Goal: Check status: Verify the current state of an ongoing process or item

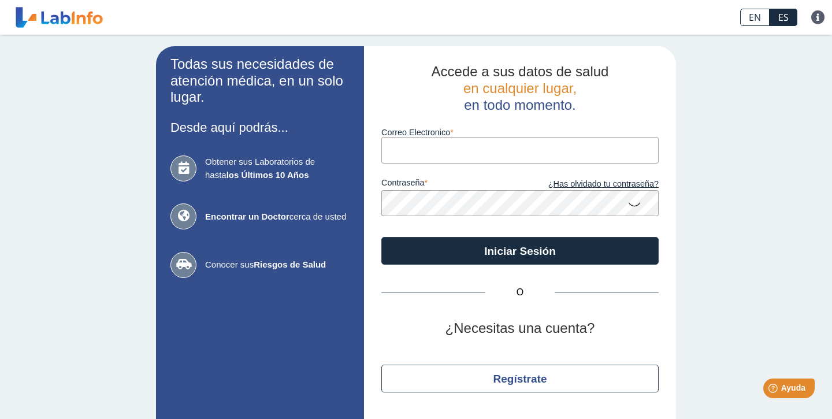
click at [436, 148] on input "Correo Electronico" at bounding box center [519, 150] width 277 height 26
type input "[EMAIL_ADDRESS][DOMAIN_NAME]"
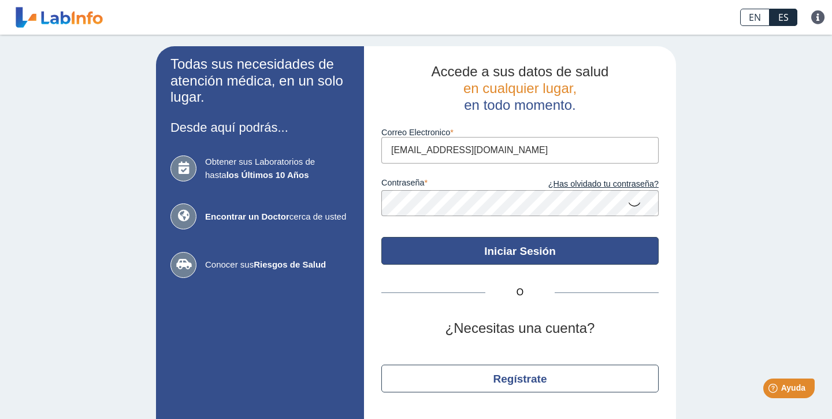
click at [409, 253] on button "Iniciar Sesión" at bounding box center [519, 251] width 277 height 28
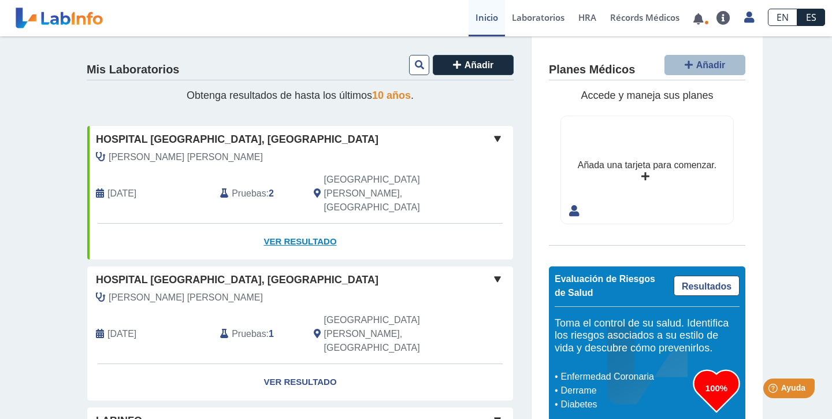
click at [299, 223] on link "Ver Resultado" at bounding box center [300, 241] width 426 height 36
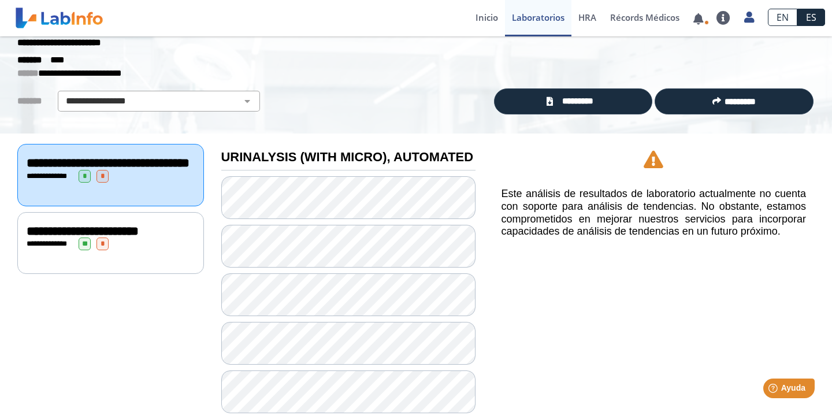
scroll to position [34, 0]
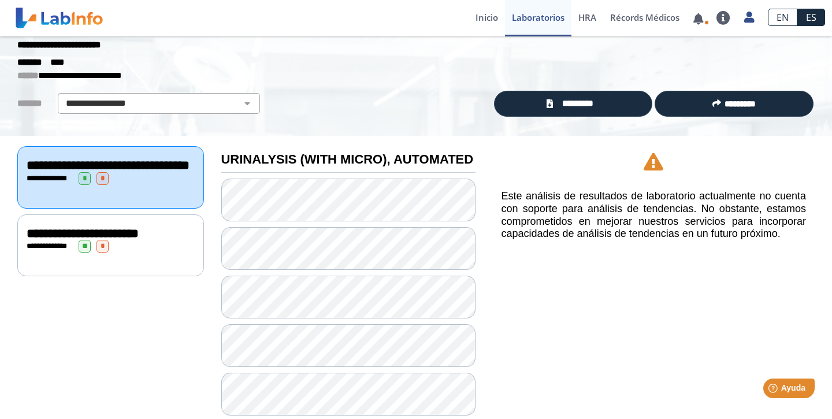
click at [141, 252] on div "**********" at bounding box center [111, 246] width 168 height 13
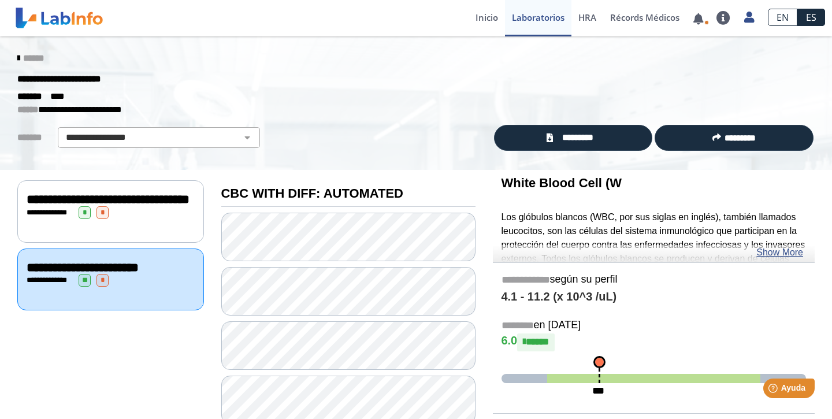
click at [155, 219] on div "**********" at bounding box center [111, 212] width 168 height 13
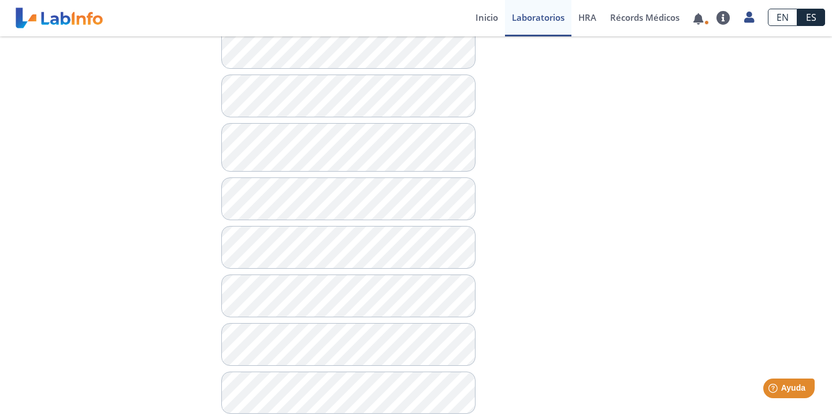
scroll to position [539, 0]
click at [744, 19] on icon at bounding box center [749, 17] width 10 height 9
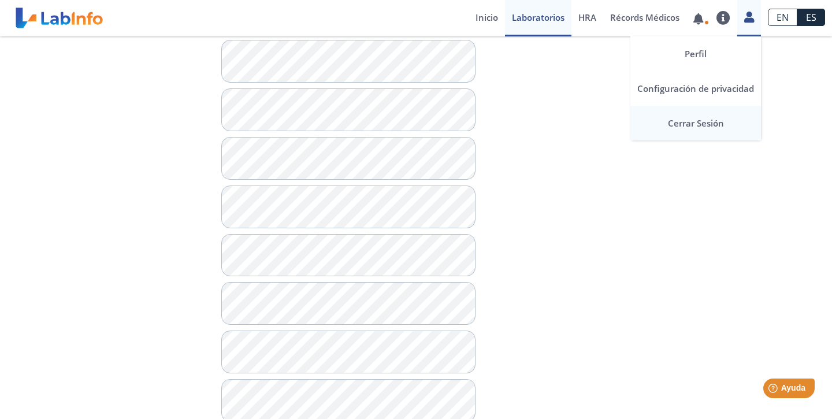
click at [732, 132] on link "Cerrar Sesión" at bounding box center [695, 123] width 131 height 35
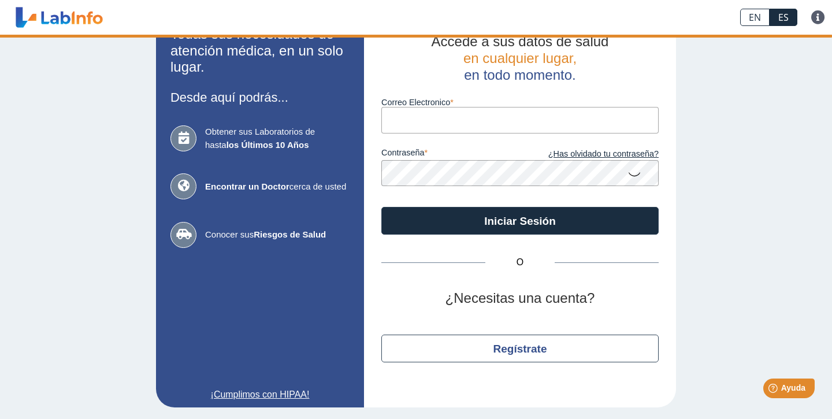
scroll to position [31, 0]
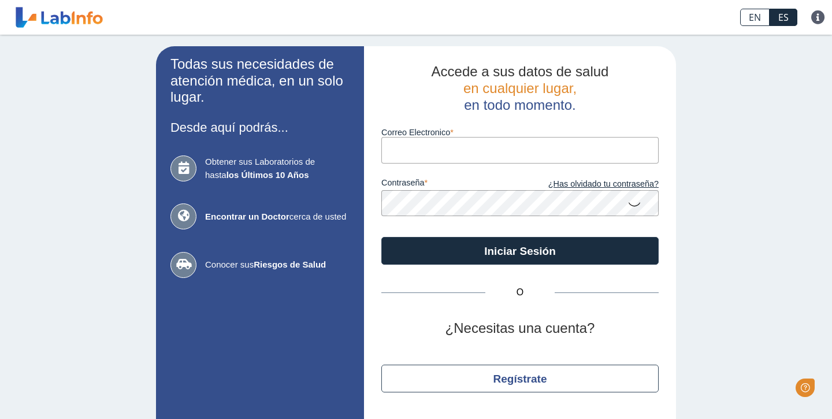
click at [424, 154] on input "Correo Electronico" at bounding box center [519, 150] width 277 height 26
type input "[EMAIL_ADDRESS][DOMAIN_NAME]"
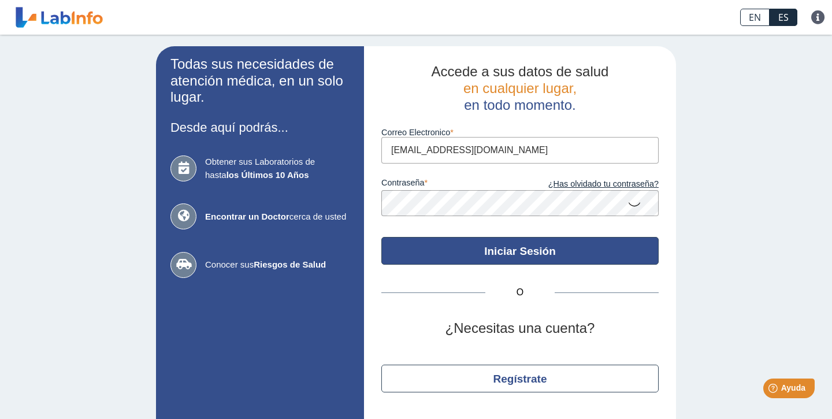
click at [437, 241] on button "Iniciar Sesión" at bounding box center [519, 251] width 277 height 28
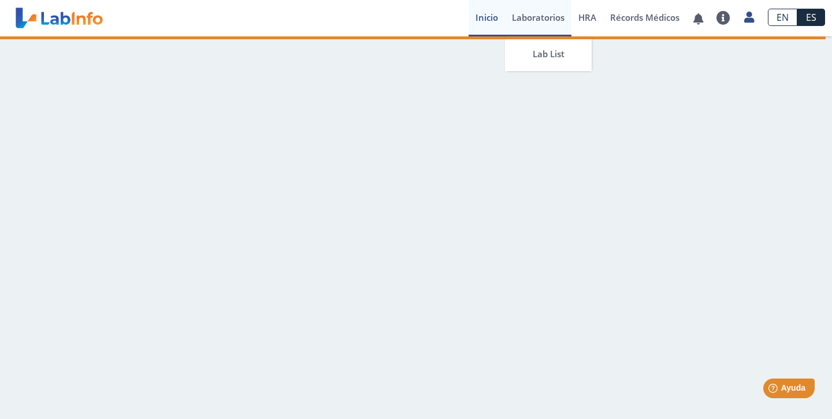
click at [516, 15] on link "Laboratorios" at bounding box center [538, 18] width 66 height 36
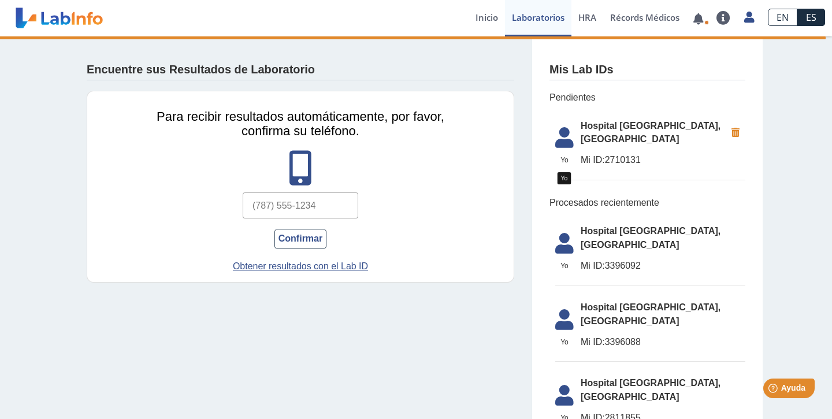
click at [561, 134] on icon at bounding box center [564, 141] width 32 height 28
click at [562, 134] on icon at bounding box center [564, 141] width 32 height 28
click at [627, 153] on span "Mi ID: 2710131" at bounding box center [652, 160] width 145 height 14
click at [341, 208] on input "text" at bounding box center [300, 205] width 115 height 26
type input "[PHONE_NUMBER]"
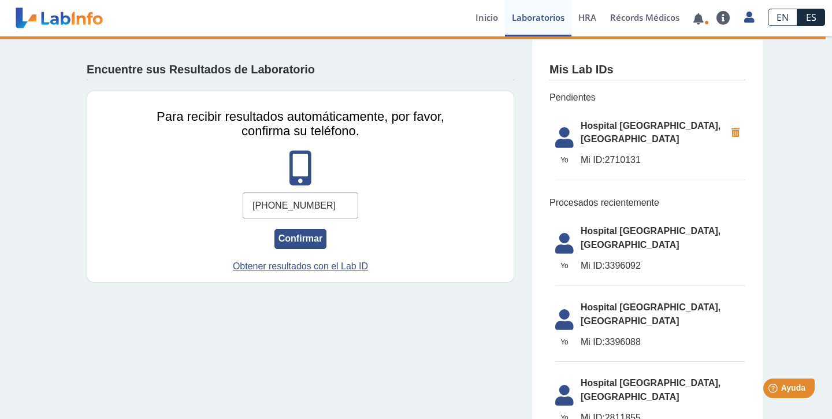
click at [301, 241] on button "Confirmar" at bounding box center [300, 239] width 52 height 20
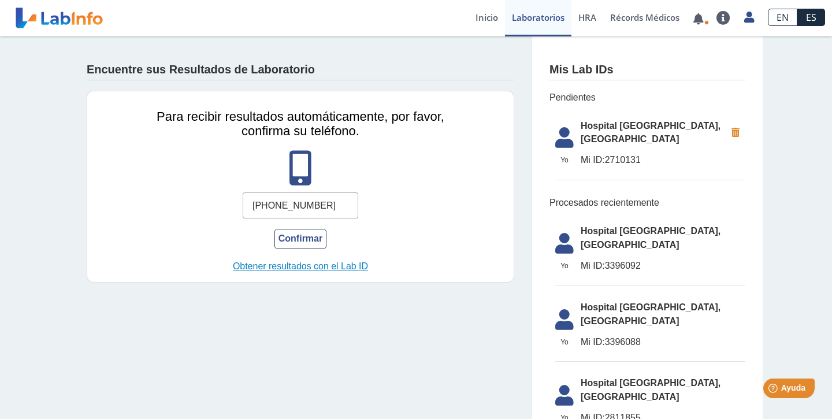
click at [330, 266] on link "Obtener resultados con el Lab ID" at bounding box center [300, 266] width 316 height 14
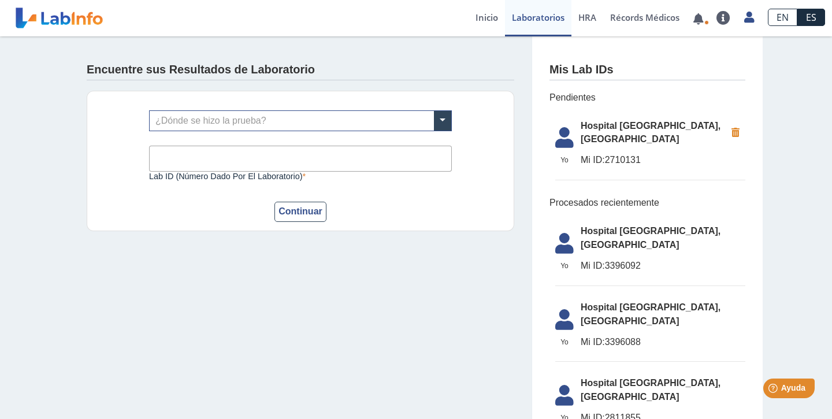
click at [595, 155] on span "Mi ID:" at bounding box center [592, 160] width 24 height 10
click at [564, 127] on icon at bounding box center [564, 141] width 32 height 28
click at [701, 15] on link at bounding box center [698, 18] width 24 height 9
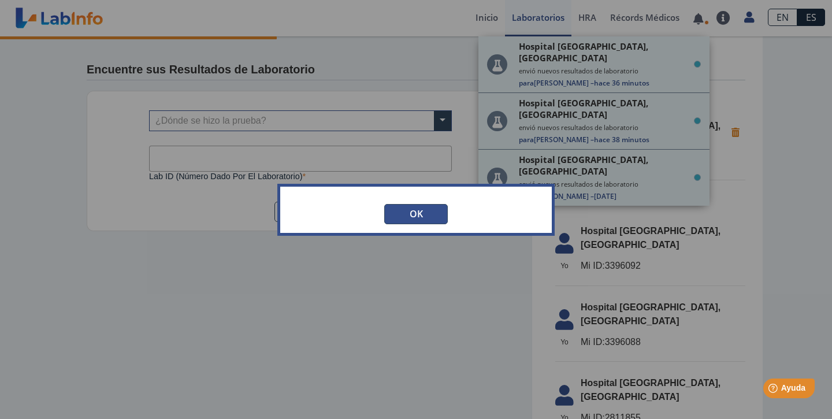
click at [423, 207] on button "OK" at bounding box center [416, 214] width 64 height 20
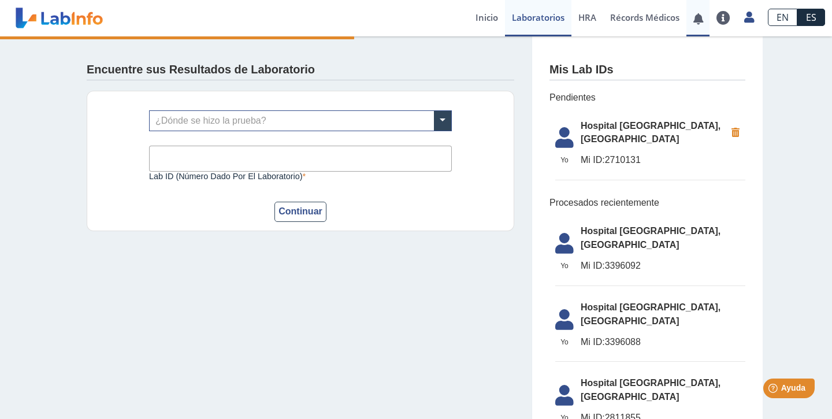
click at [698, 21] on link at bounding box center [698, 18] width 24 height 9
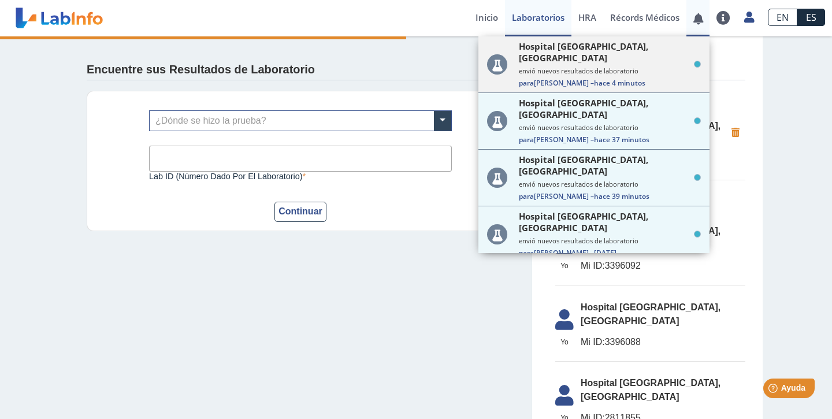
click at [650, 66] on small "envió nuevos resultados de laboratorio" at bounding box center [610, 70] width 182 height 9
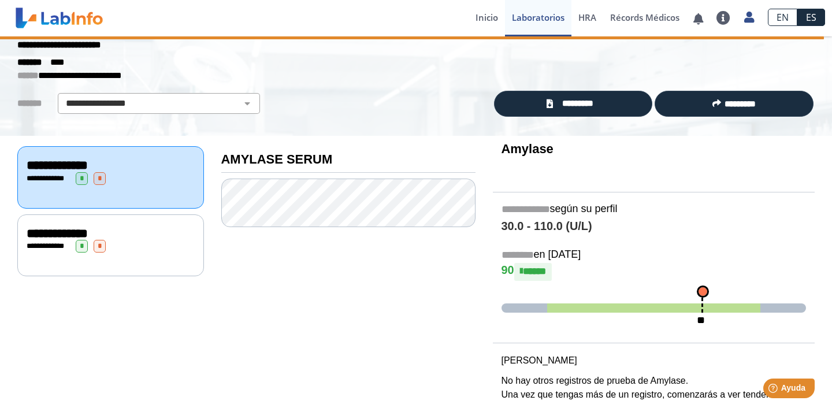
scroll to position [40, 0]
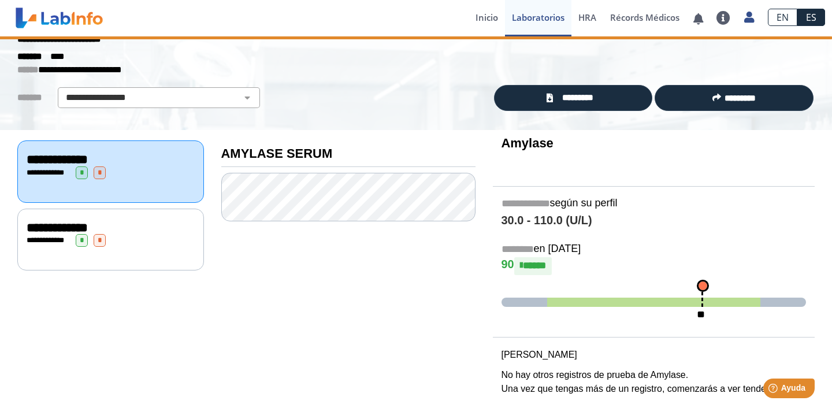
click at [133, 237] on div "**********" at bounding box center [111, 240] width 168 height 13
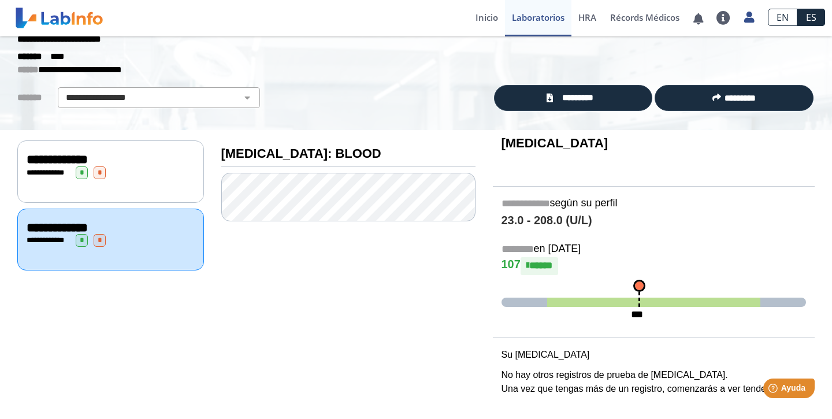
click at [106, 168] on span "*" at bounding box center [100, 172] width 12 height 13
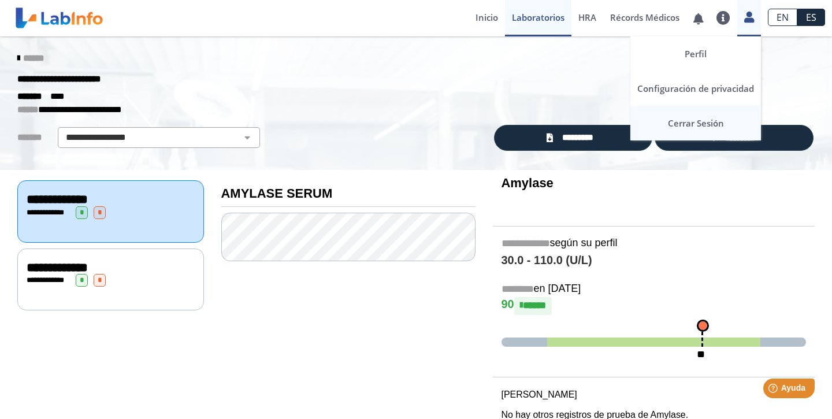
click at [683, 120] on link "Cerrar Sesión" at bounding box center [695, 123] width 131 height 35
